Goal: Navigation & Orientation: Find specific page/section

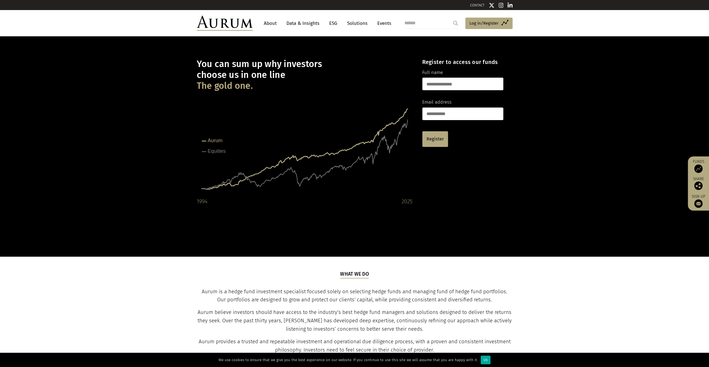
click at [273, 24] on link "About" at bounding box center [270, 23] width 18 height 10
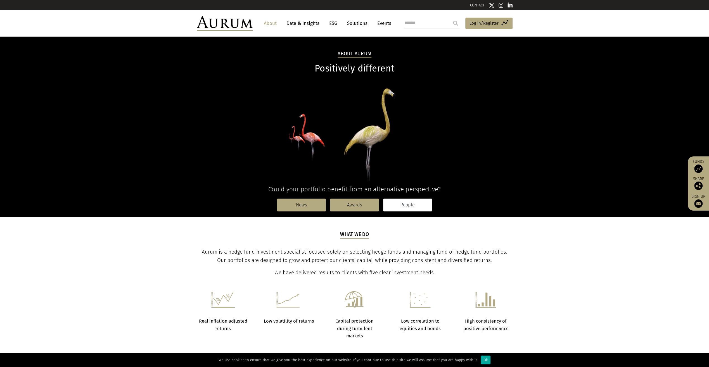
click at [403, 204] on link "People" at bounding box center [407, 205] width 49 height 13
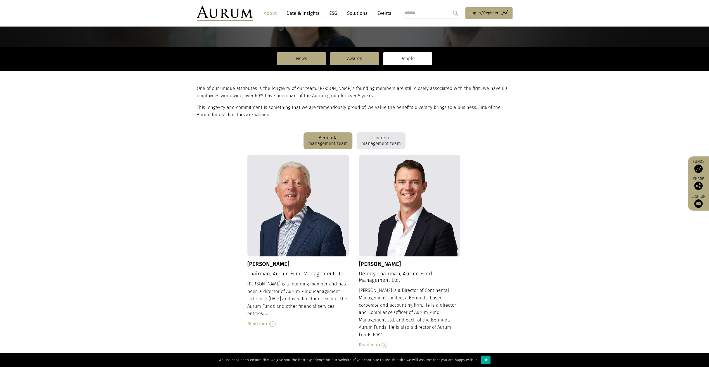
scroll to position [84, 0]
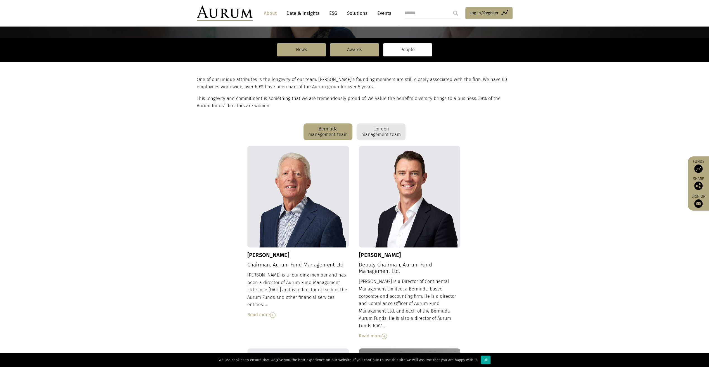
click at [375, 126] on div "London management team" at bounding box center [380, 131] width 49 height 17
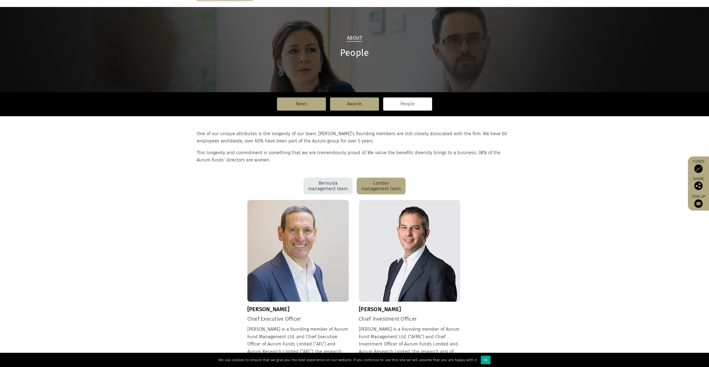
scroll to position [0, 0]
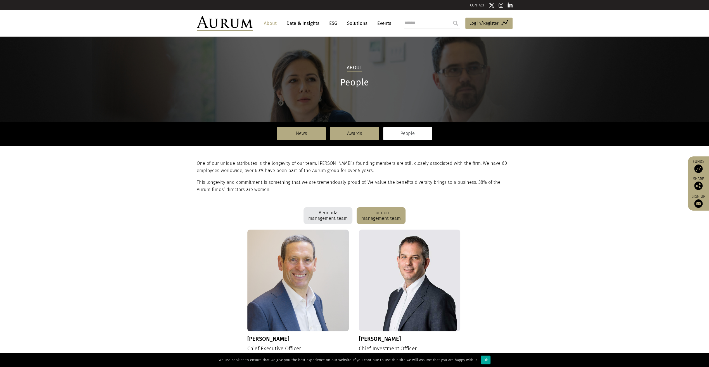
click at [339, 208] on div "Bermuda management team" at bounding box center [327, 215] width 49 height 17
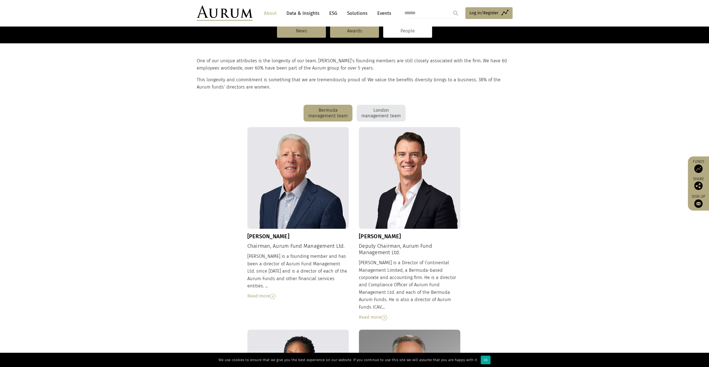
scroll to position [84, 0]
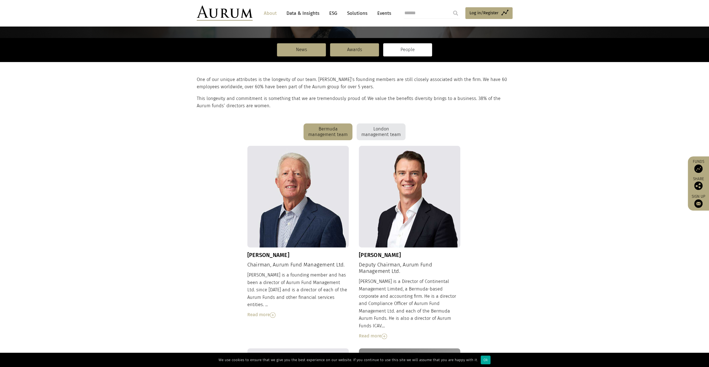
click at [372, 128] on div "London management team" at bounding box center [380, 131] width 49 height 17
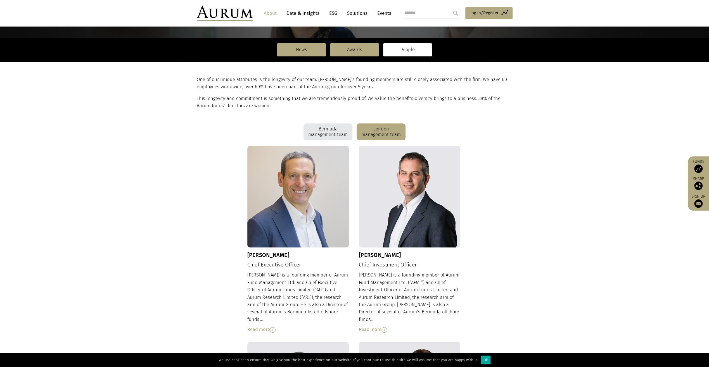
scroll to position [0, 0]
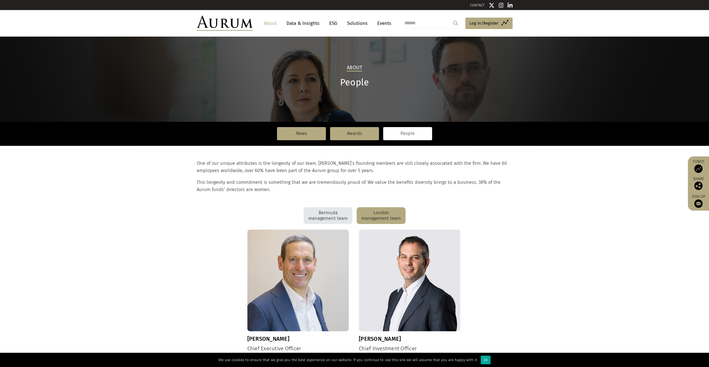
click at [227, 20] on img at bounding box center [225, 23] width 56 height 15
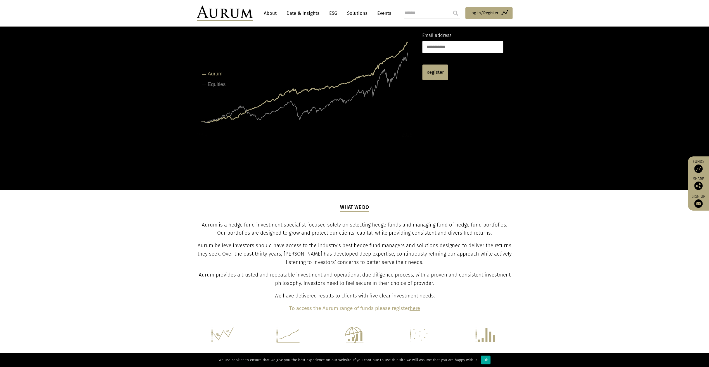
scroll to position [84, 0]
